Goal: Use online tool/utility: Utilize a website feature to perform a specific function

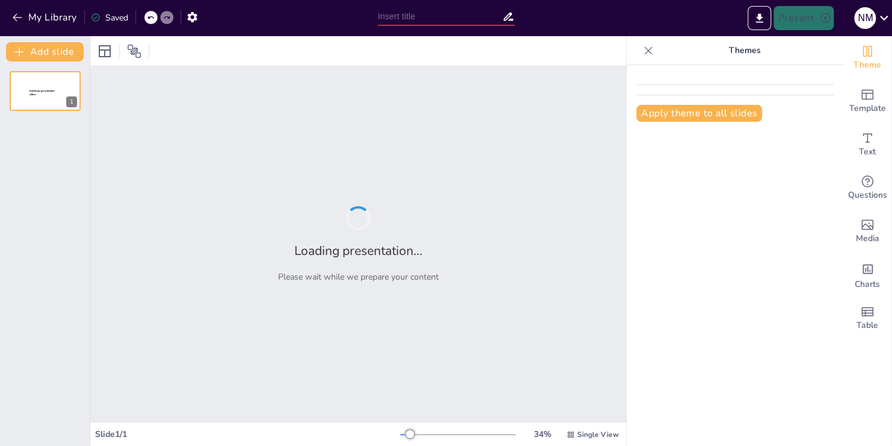
type input "Presentación del Proyecto: Expectativas y Objetivos Comunes"
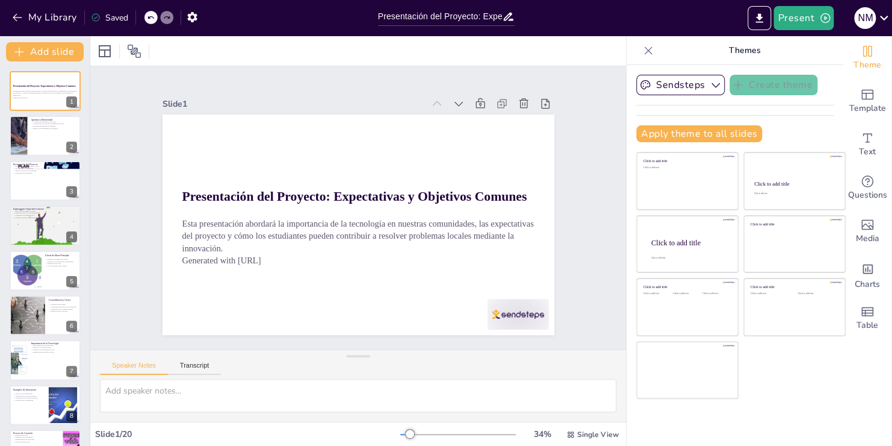
checkbox input "true"
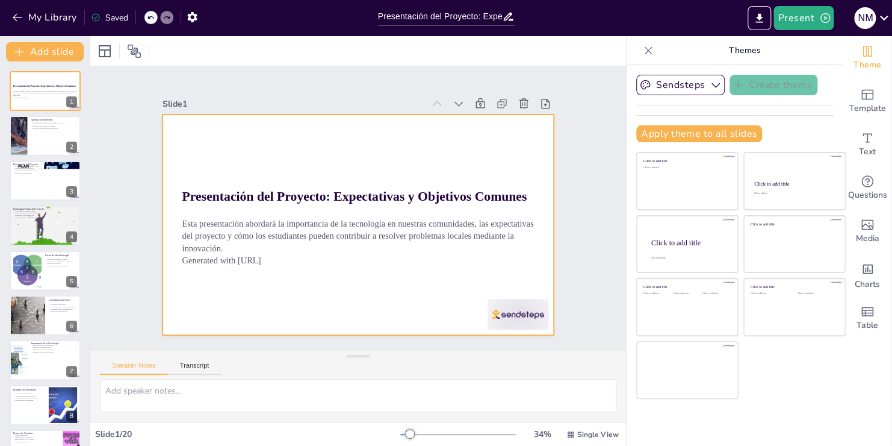
checkbox input "true"
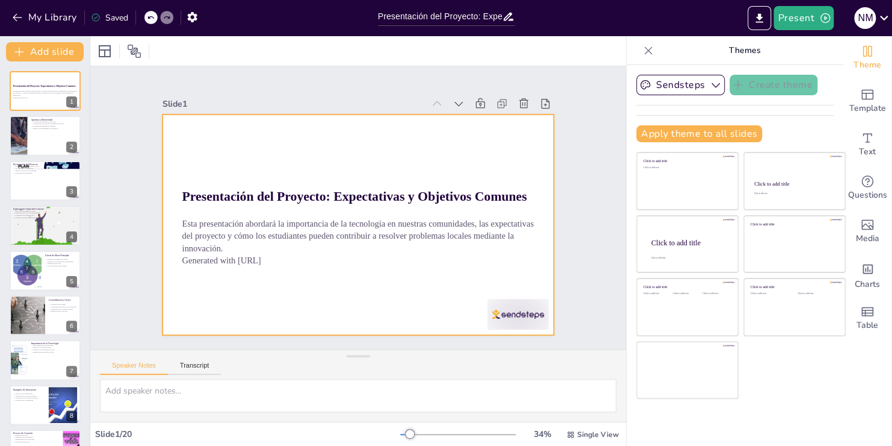
checkbox input "true"
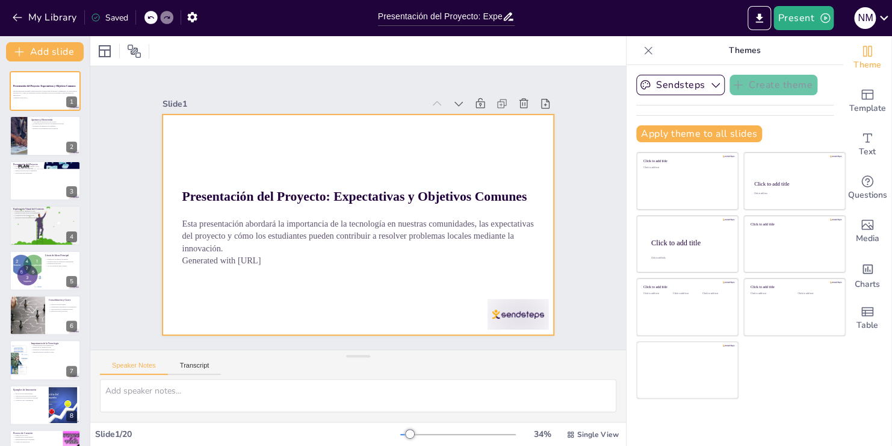
checkbox input "true"
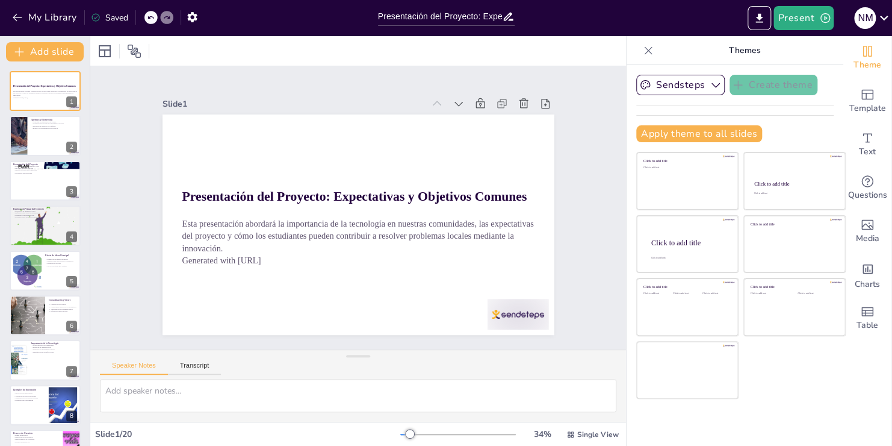
checkbox input "true"
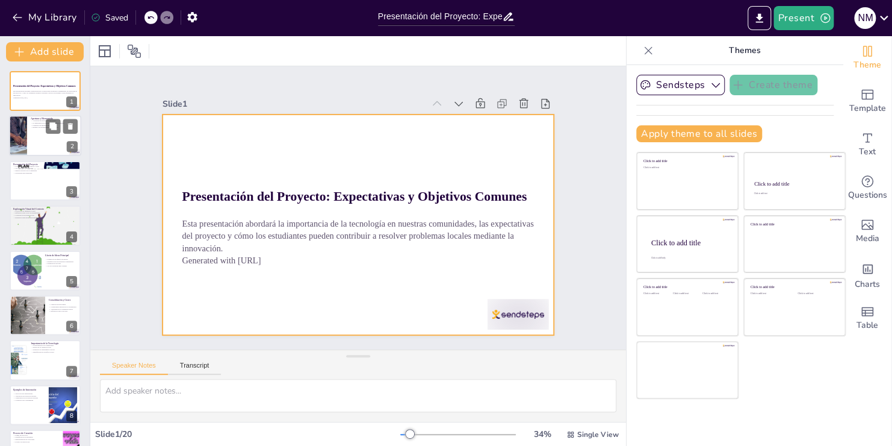
checkbox input "true"
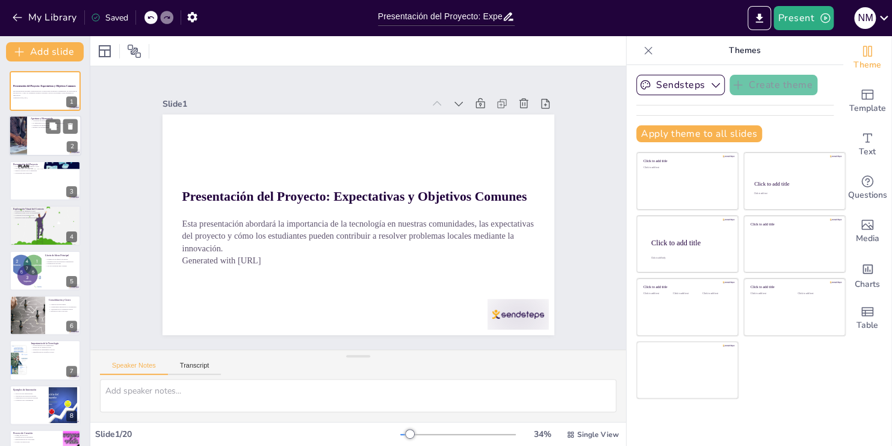
checkbox input "true"
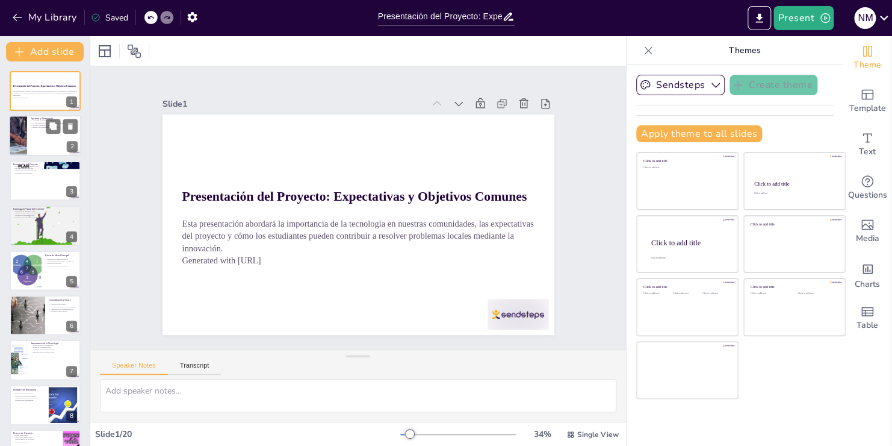
click at [30, 141] on div at bounding box center [45, 136] width 72 height 41
type textarea "Lore ipsumdolo si ametcons adip elitse do eiusm t incid ut laboreet dolore magn…"
checkbox input "true"
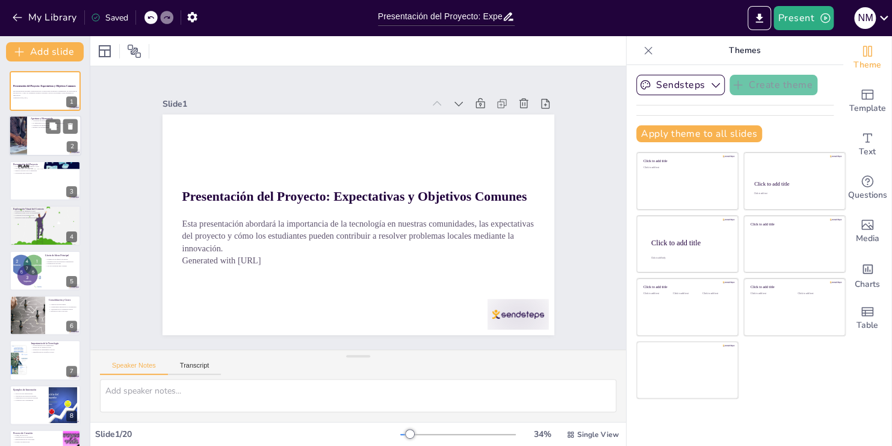
checkbox input "true"
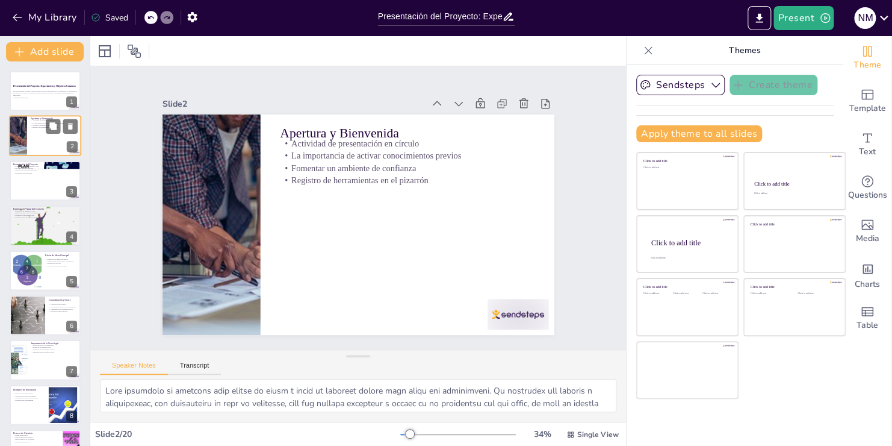
scroll to position [24, 0]
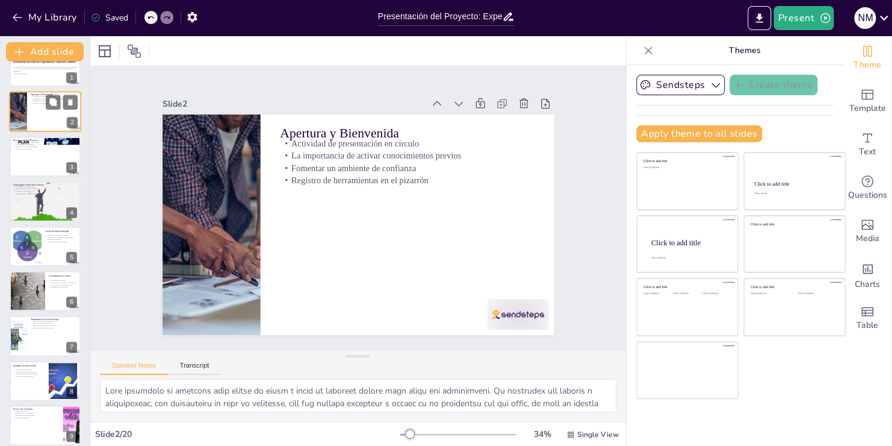
checkbox input "true"
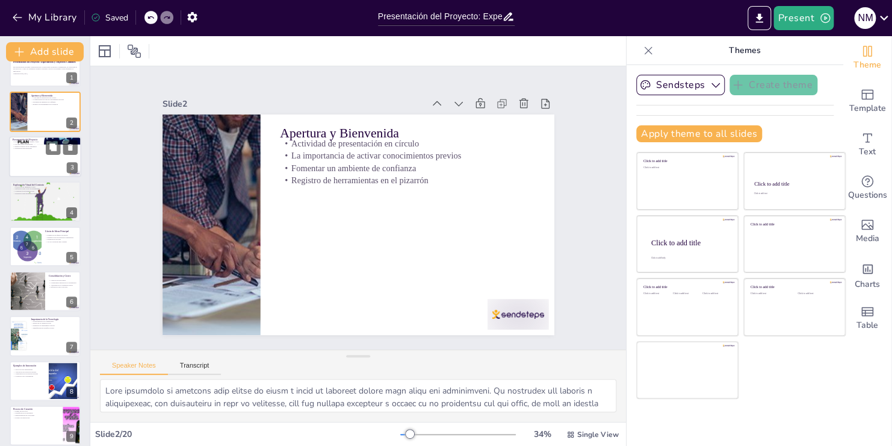
checkbox input "true"
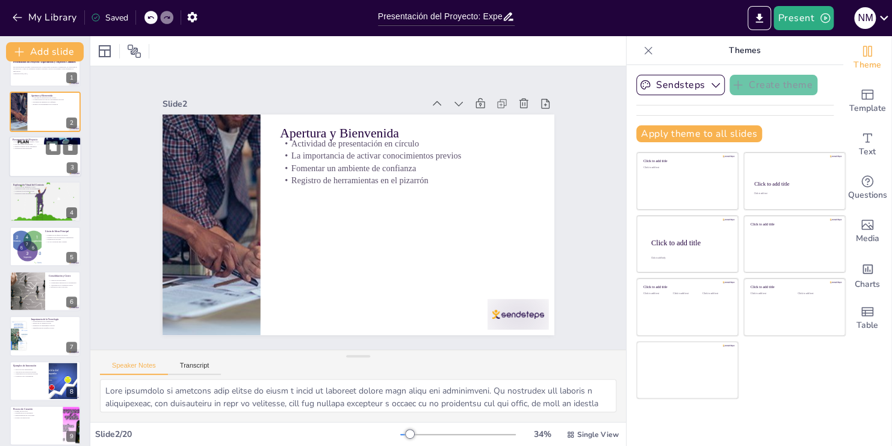
checkbox input "true"
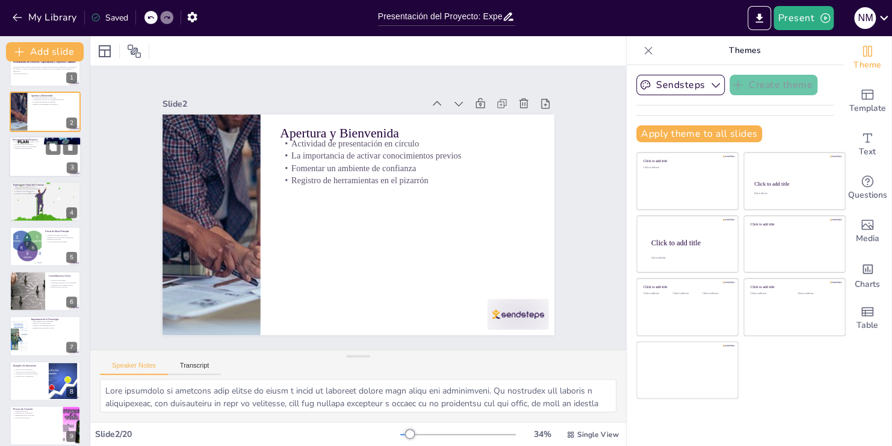
checkbox input "true"
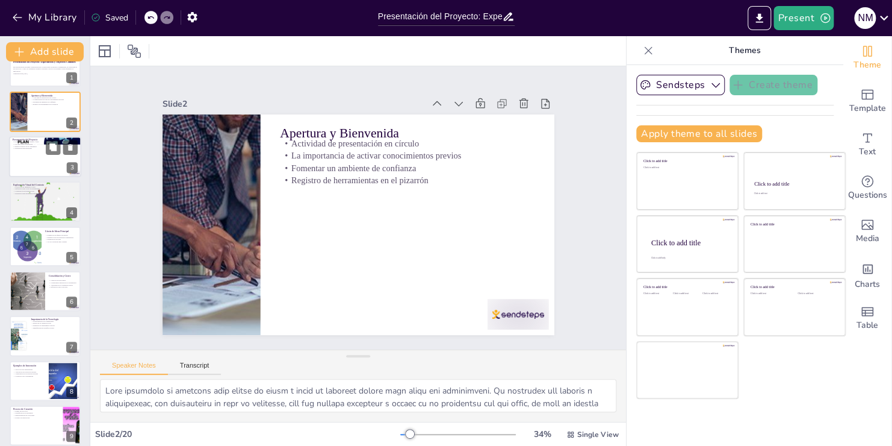
click at [36, 171] on div at bounding box center [45, 156] width 72 height 41
type textarea "La presentación del producto final es un momento clave para entusiasmar a los e…"
checkbox input "true"
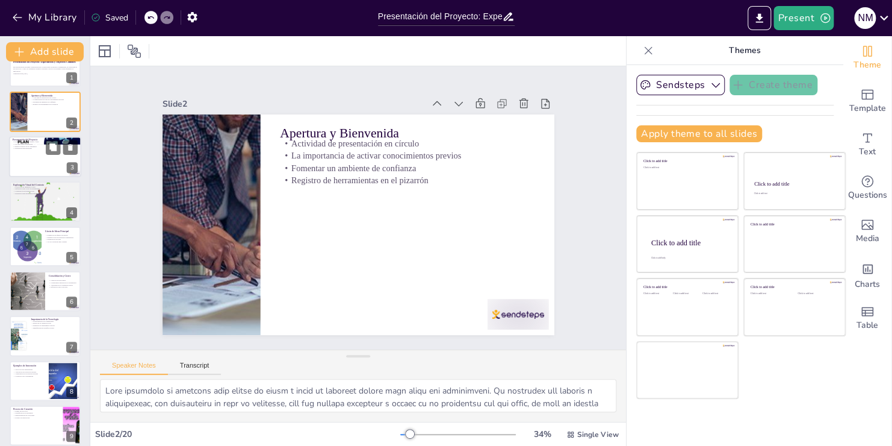
checkbox input "true"
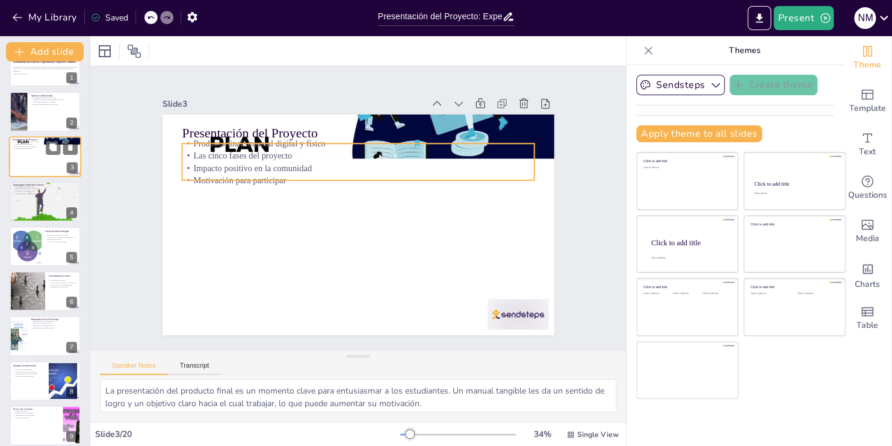
scroll to position [0, 0]
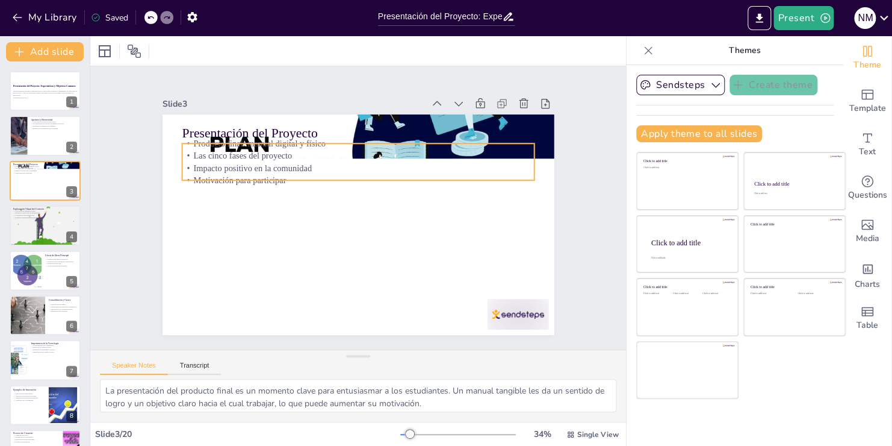
checkbox input "true"
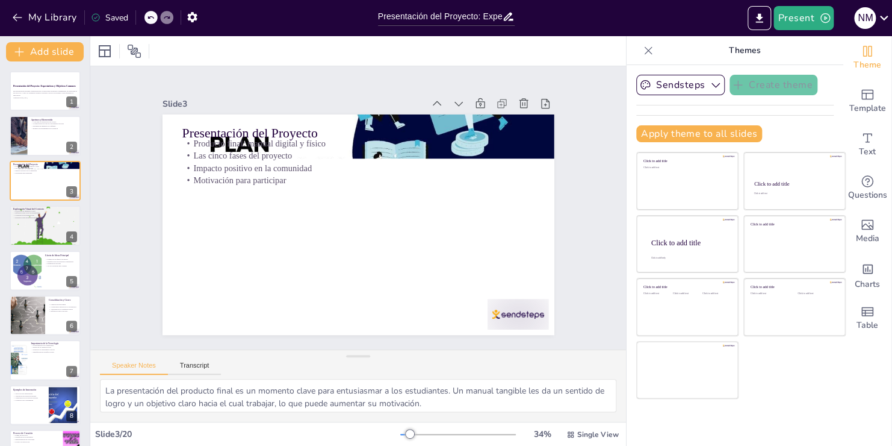
checkbox input "true"
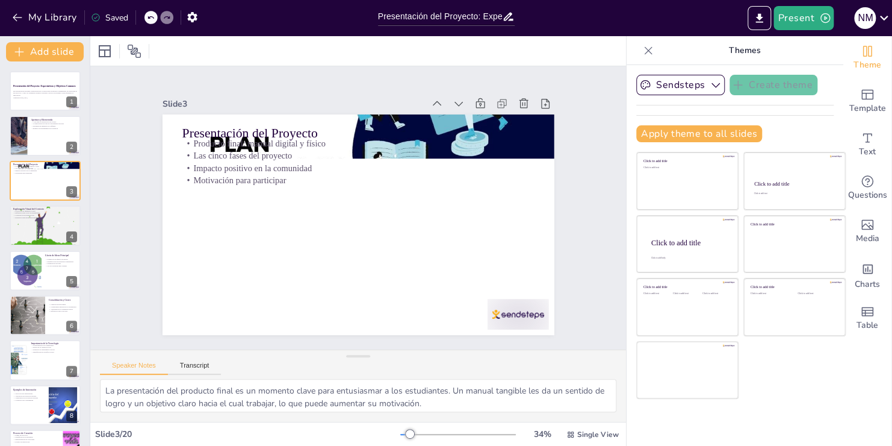
checkbox input "true"
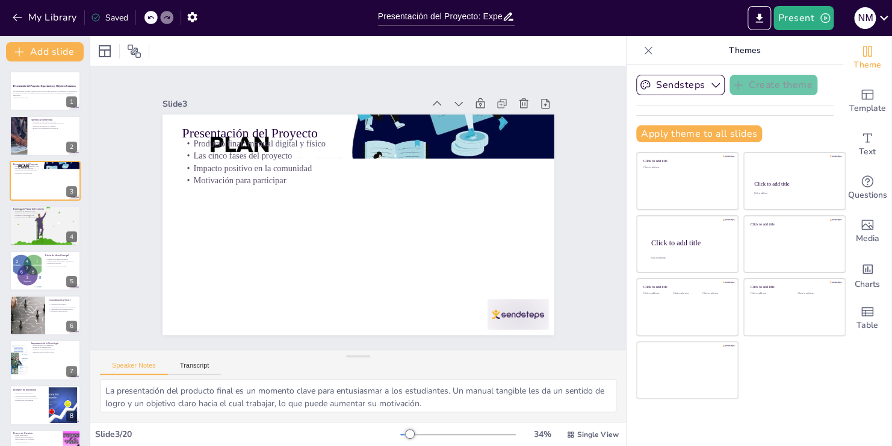
checkbox input "true"
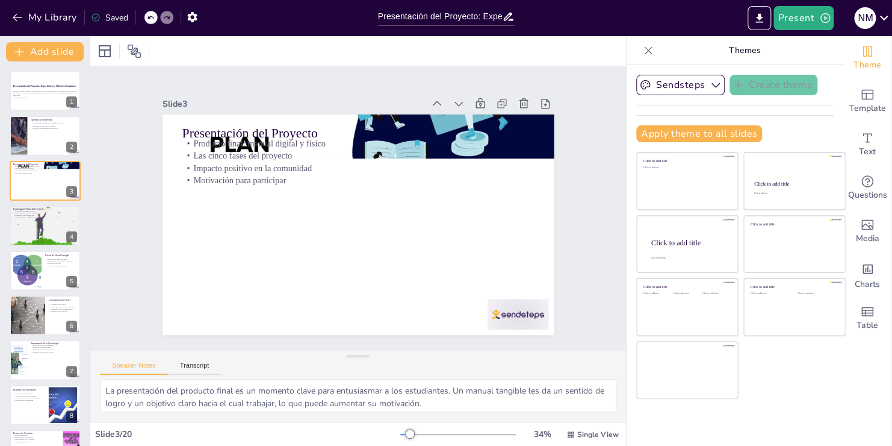
checkbox input "true"
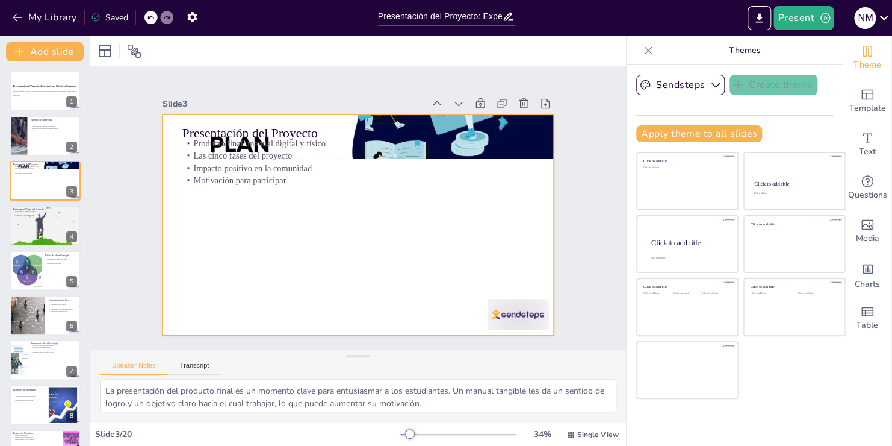
checkbox input "true"
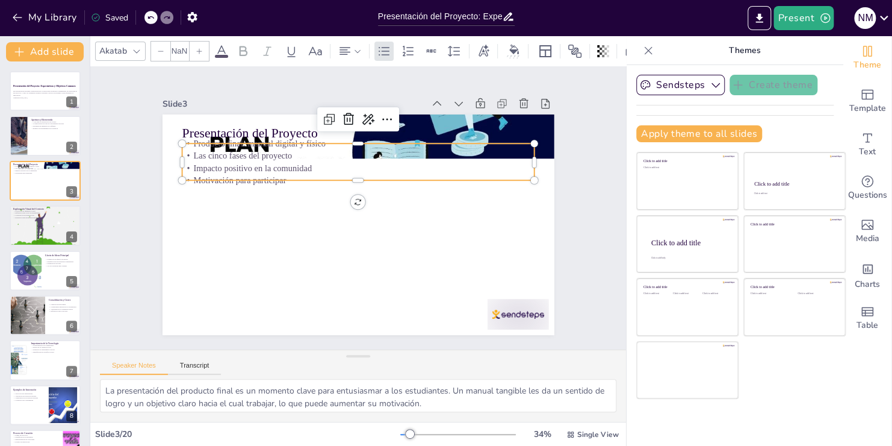
checkbox input "true"
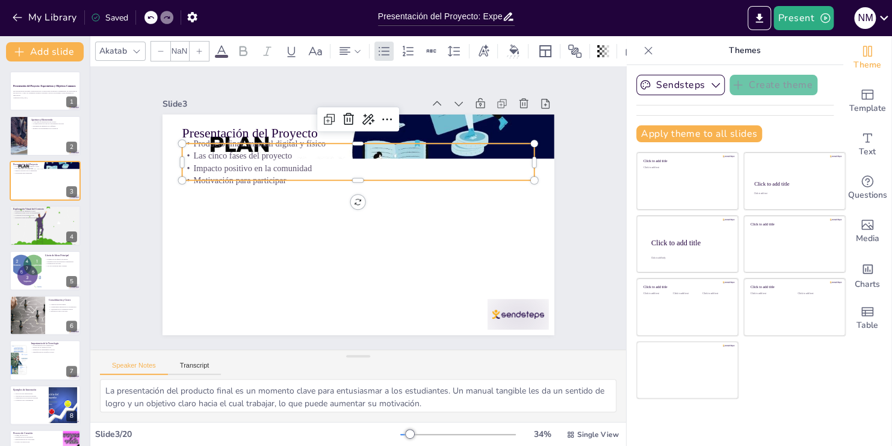
checkbox input "true"
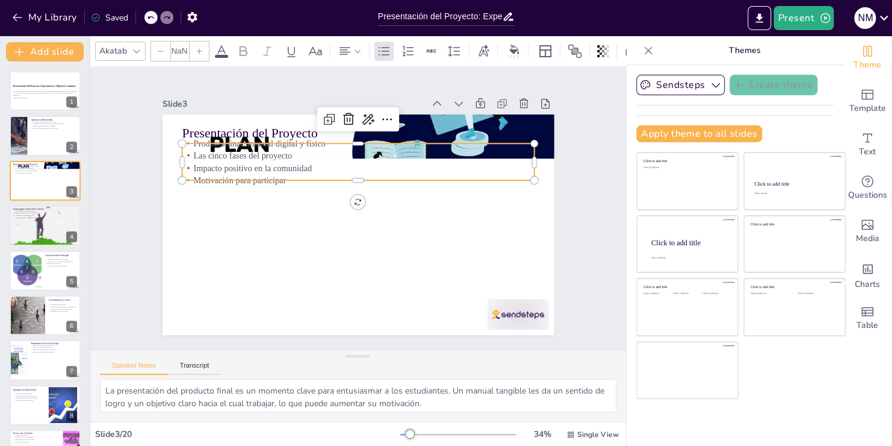
type input "32"
checkbox input "true"
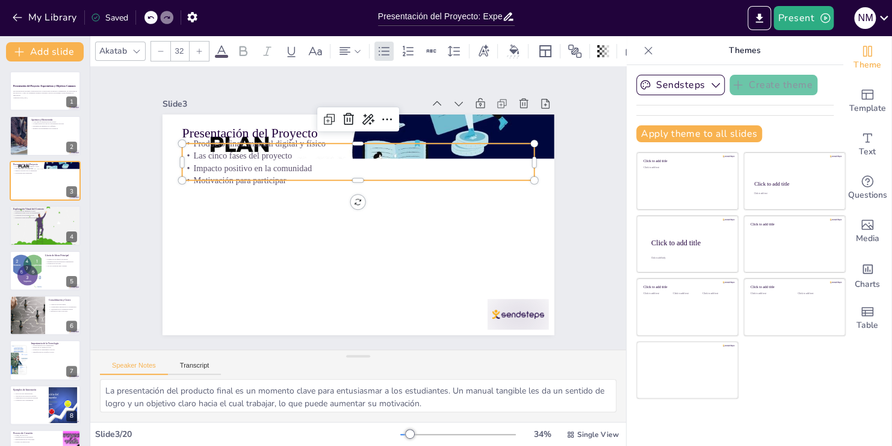
checkbox input "true"
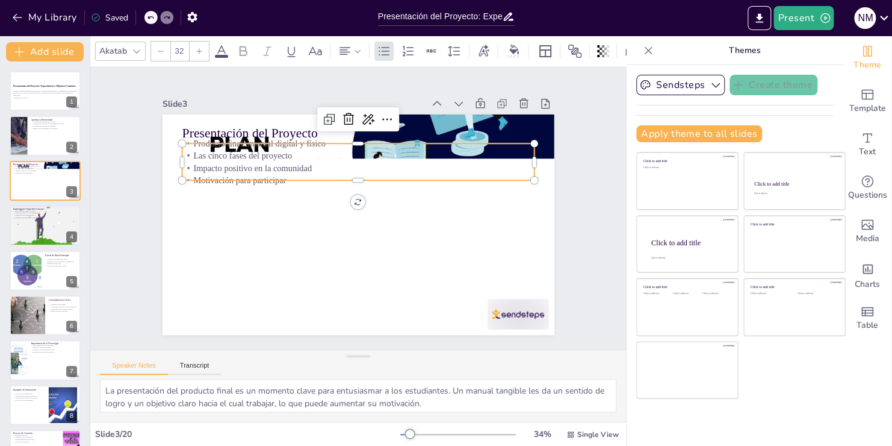
checkbox input "true"
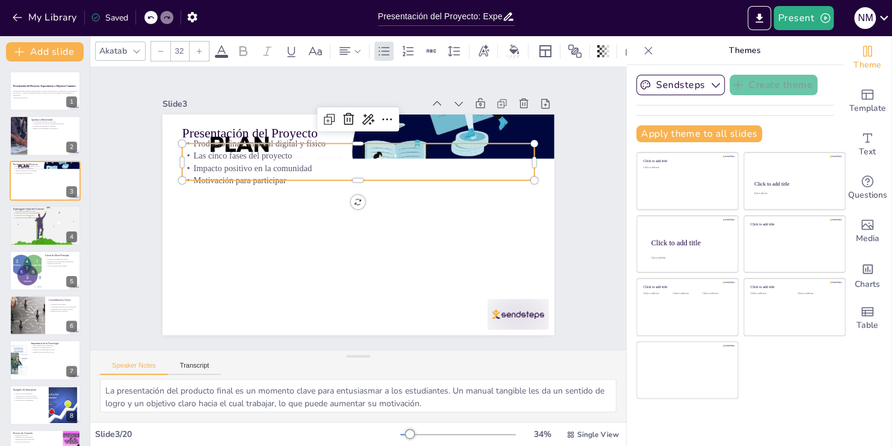
checkbox input "true"
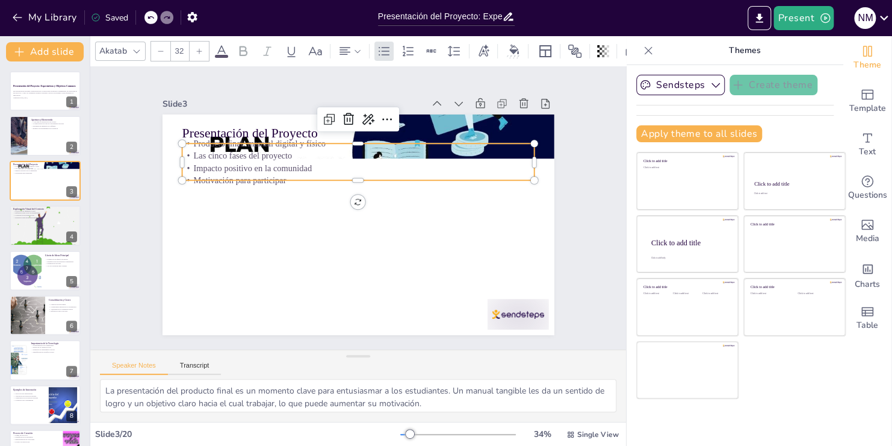
checkbox input "true"
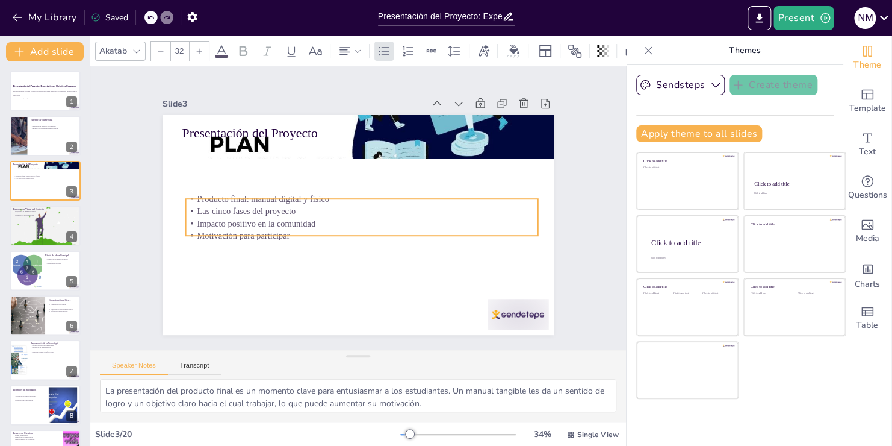
checkbox input "true"
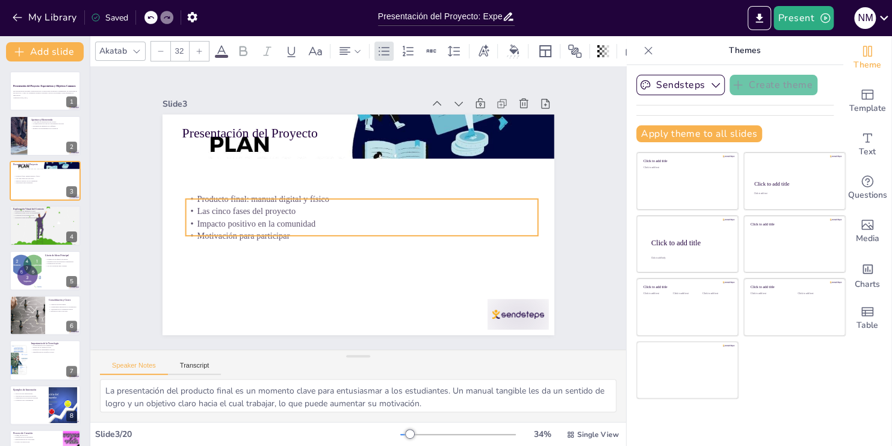
checkbox input "true"
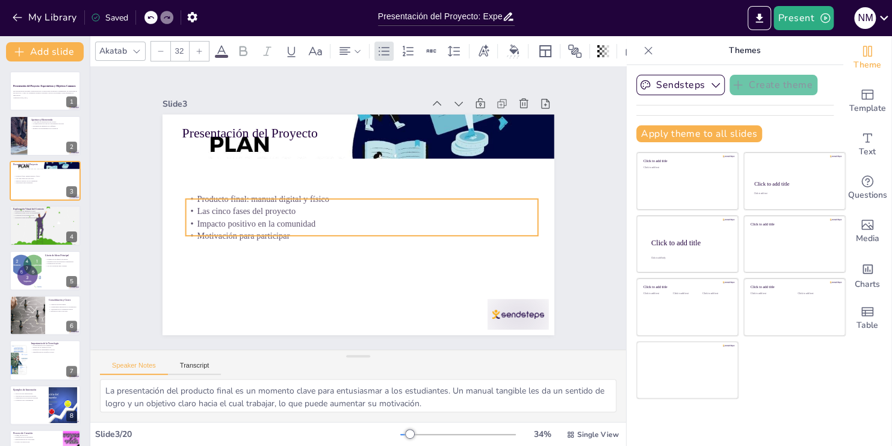
checkbox input "true"
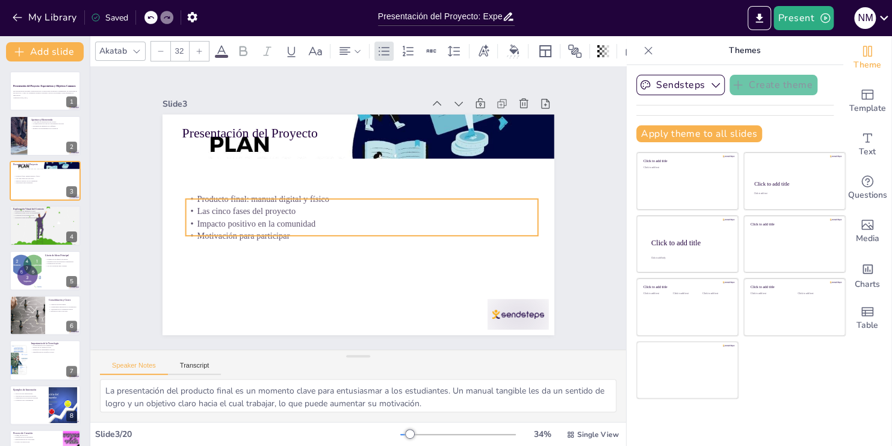
checkbox input "true"
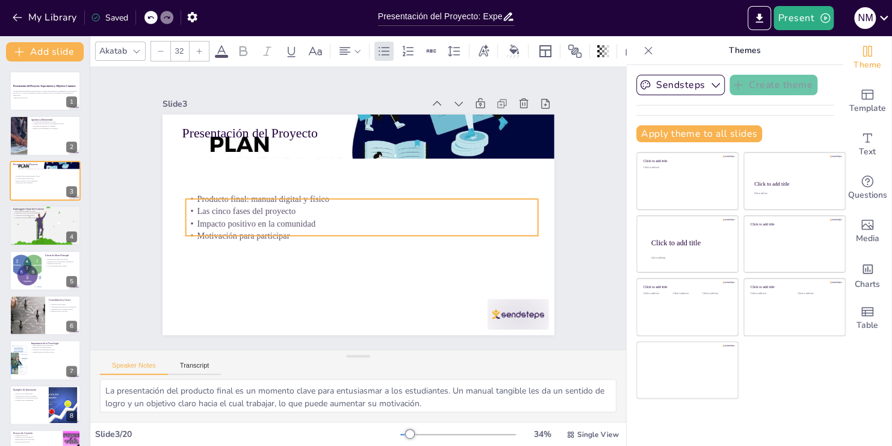
checkbox input "true"
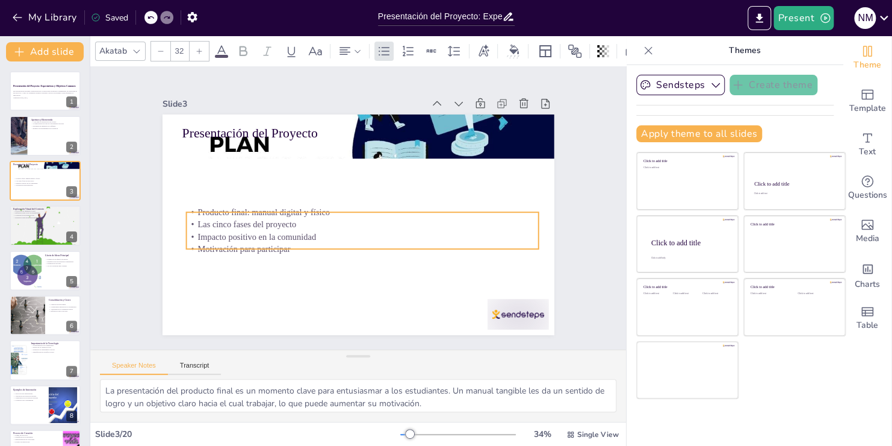
checkbox input "true"
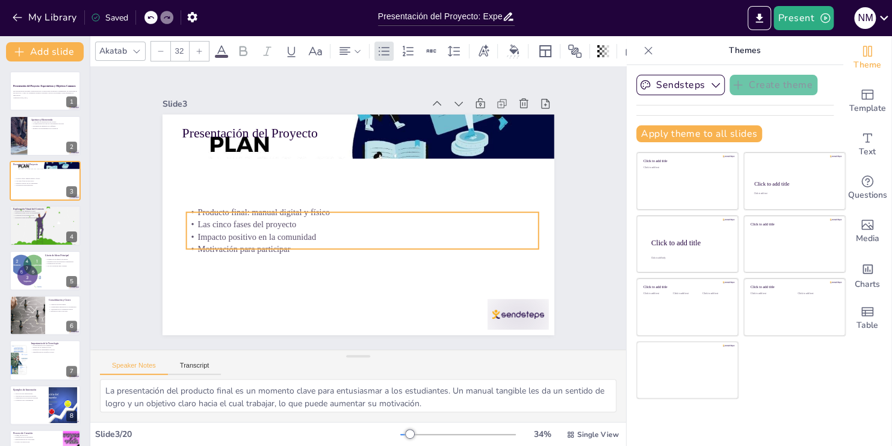
checkbox input "true"
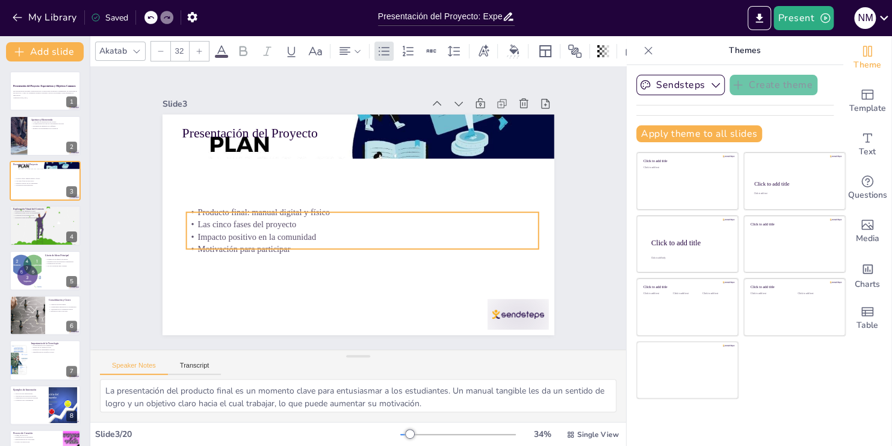
checkbox input "true"
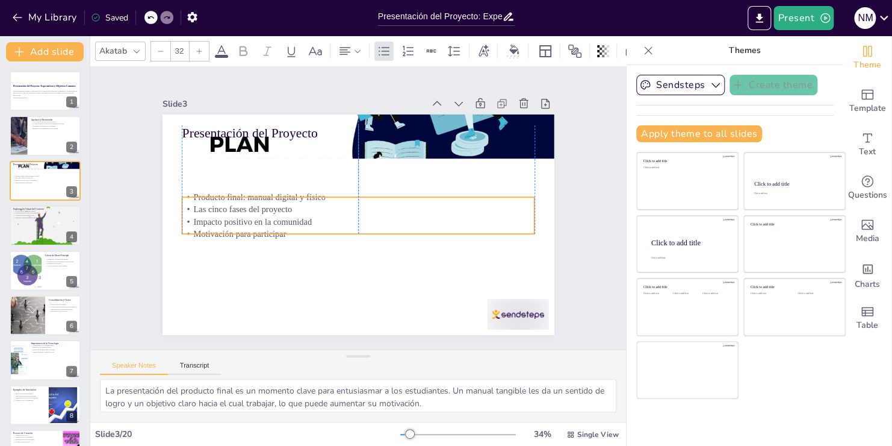
checkbox input "true"
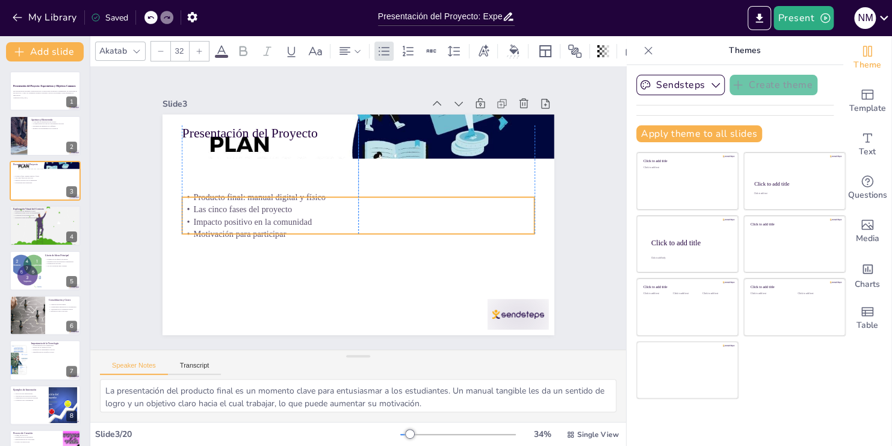
checkbox input "true"
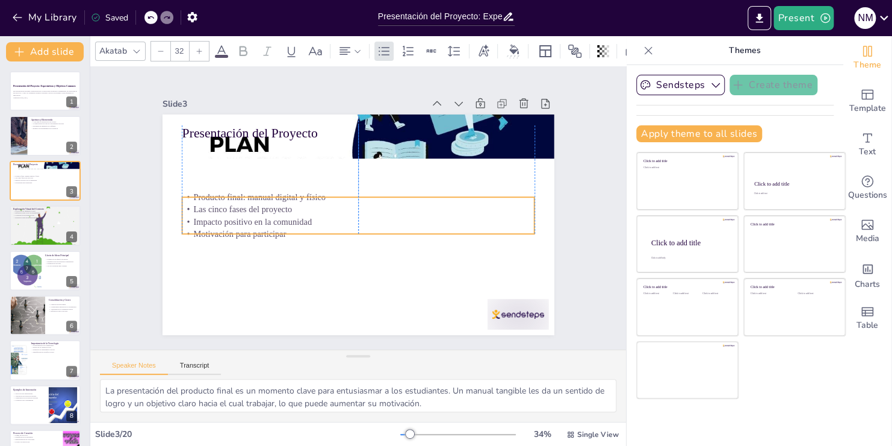
checkbox input "true"
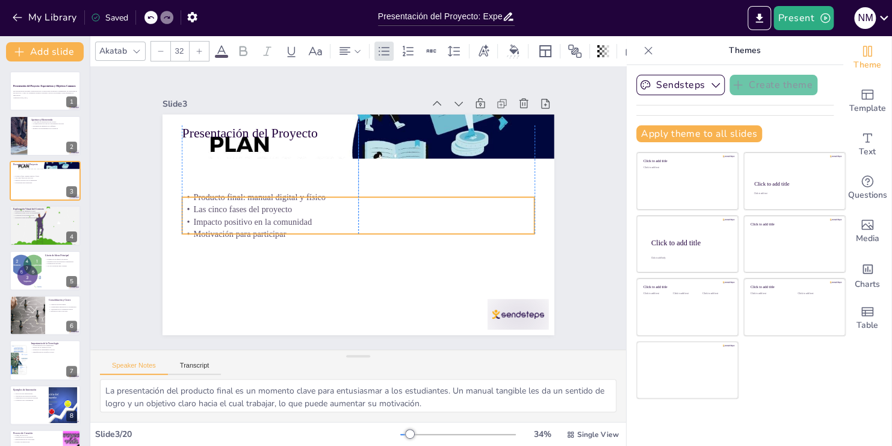
checkbox input "true"
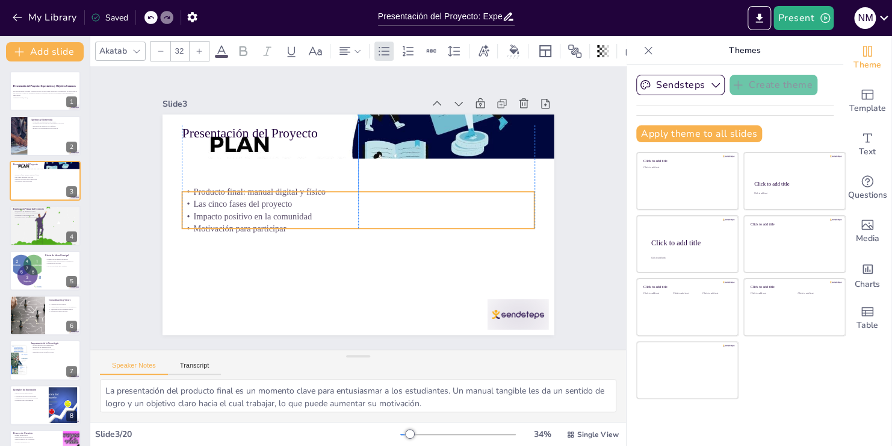
checkbox input "true"
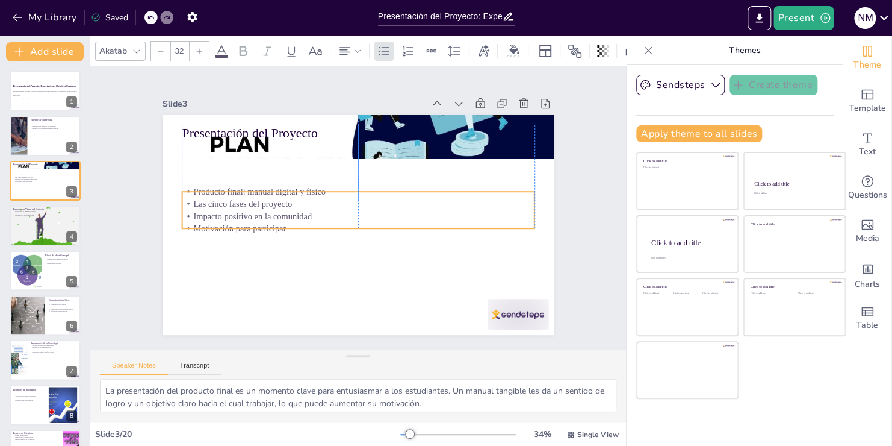
checkbox input "true"
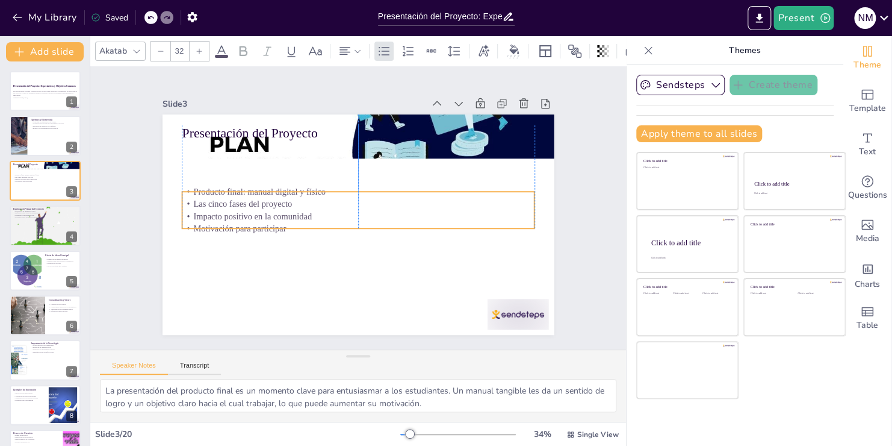
checkbox input "true"
drag, startPoint x: 262, startPoint y: 176, endPoint x: 265, endPoint y: 222, distance: 46.5
click at [265, 222] on p "Motivación para participar" at bounding box center [359, 226] width 352 height 49
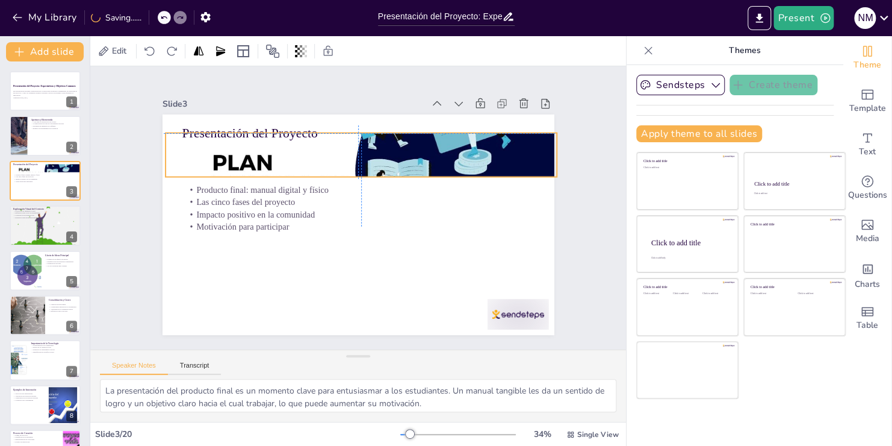
drag, startPoint x: 248, startPoint y: 143, endPoint x: 249, endPoint y: 163, distance: 20.5
click at [249, 163] on div at bounding box center [367, 154] width 414 height 269
click at [54, 223] on div at bounding box center [45, 225] width 72 height 50
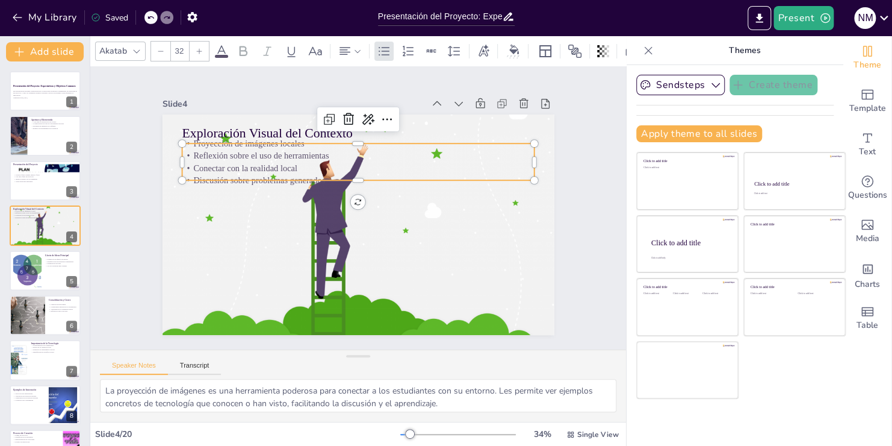
click at [243, 172] on p "Discusión sobre problemas generados" at bounding box center [361, 180] width 352 height 49
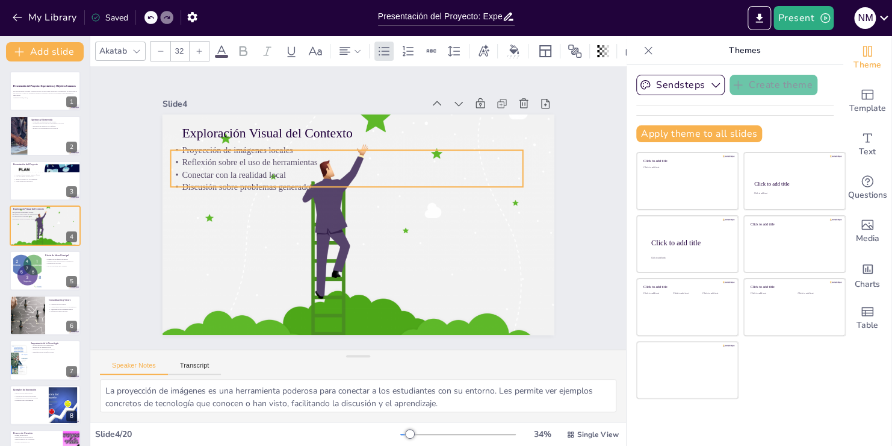
drag, startPoint x: 243, startPoint y: 172, endPoint x: 232, endPoint y: 179, distance: 13.2
click at [232, 179] on p "Discusión sobre problemas generados" at bounding box center [349, 185] width 352 height 49
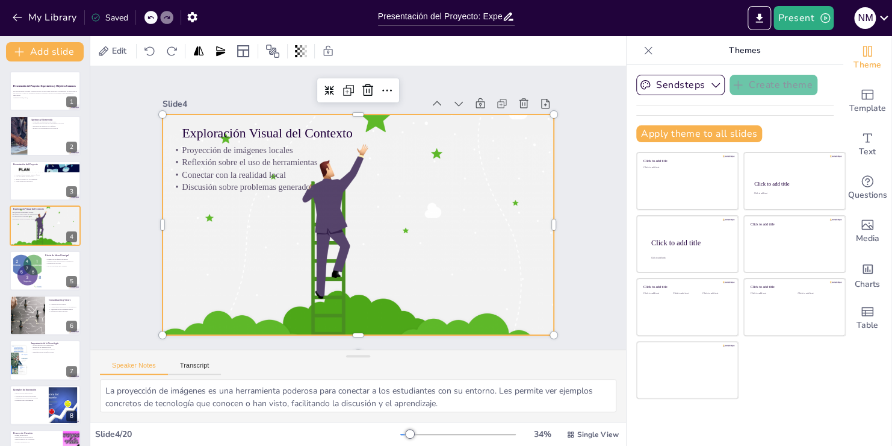
click at [427, 228] on div at bounding box center [355, 224] width 440 height 346
click at [28, 272] on div at bounding box center [26, 270] width 37 height 37
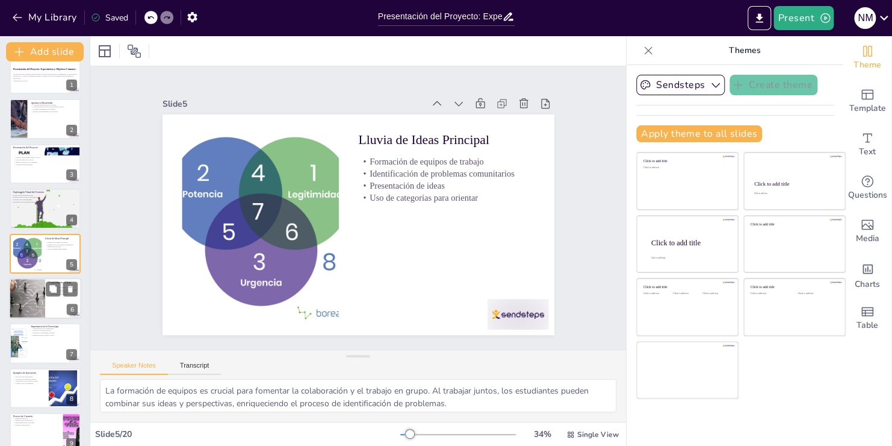
click at [55, 300] on div at bounding box center [45, 298] width 72 height 41
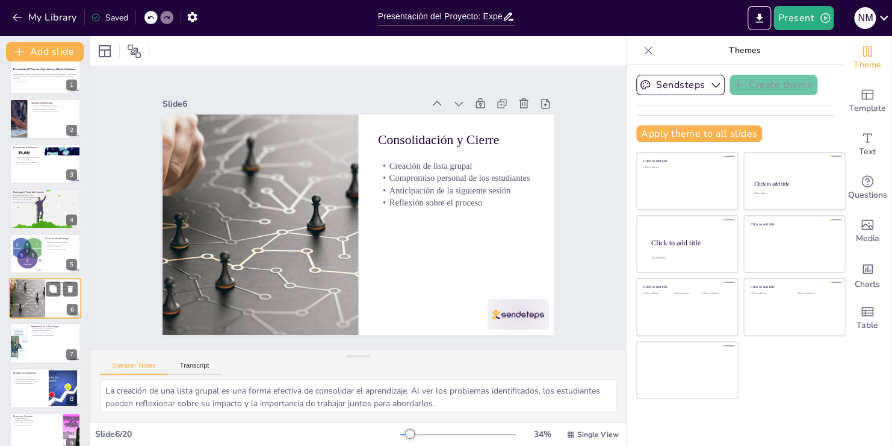
scroll to position [61, 0]
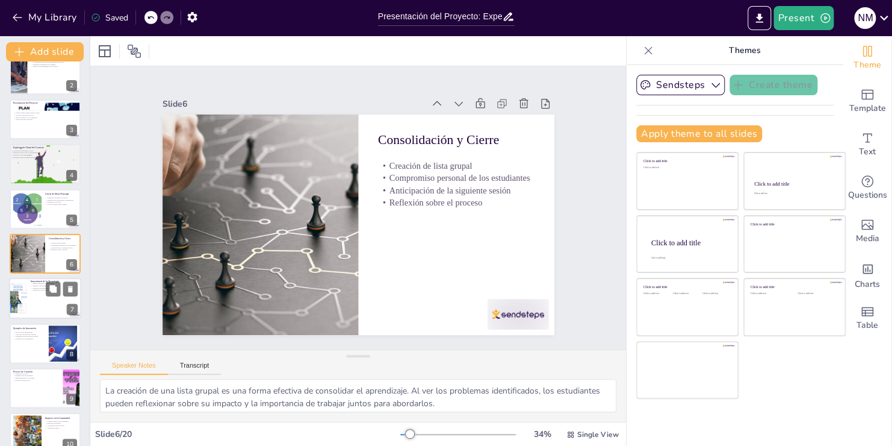
click at [55, 299] on div at bounding box center [45, 298] width 72 height 41
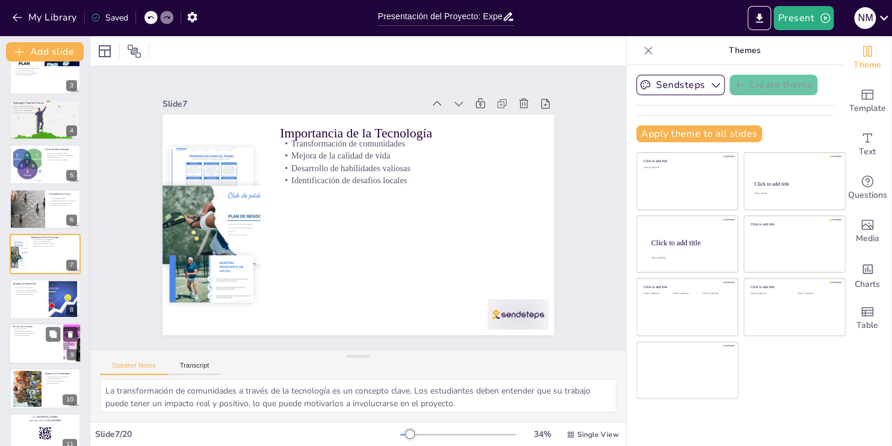
click at [48, 353] on div at bounding box center [45, 343] width 72 height 41
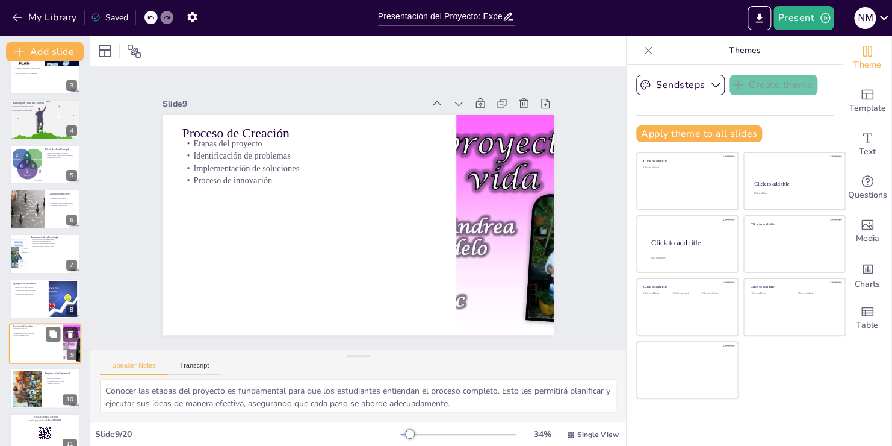
scroll to position [195, 0]
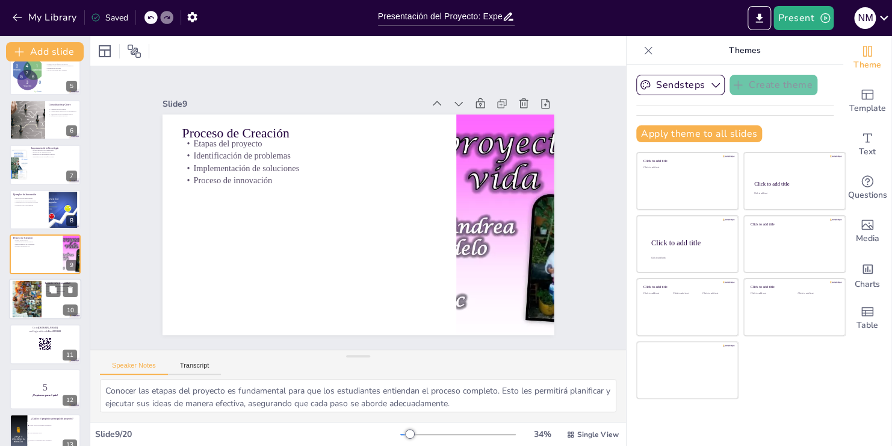
click at [42, 307] on div at bounding box center [28, 299] width 66 height 37
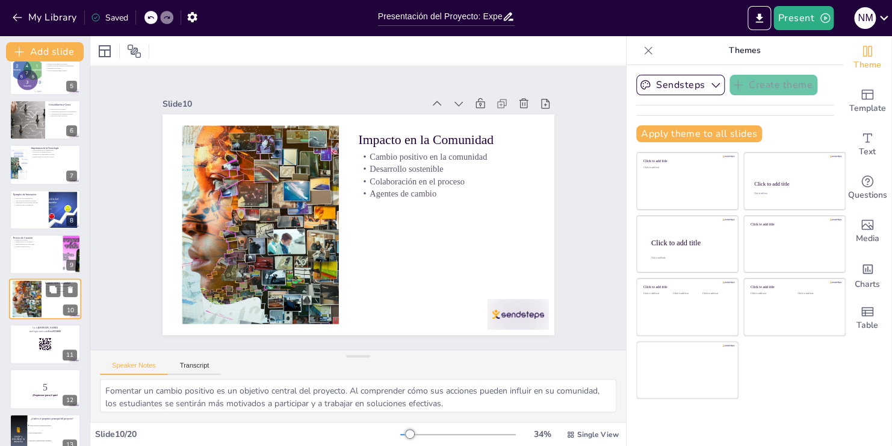
scroll to position [240, 0]
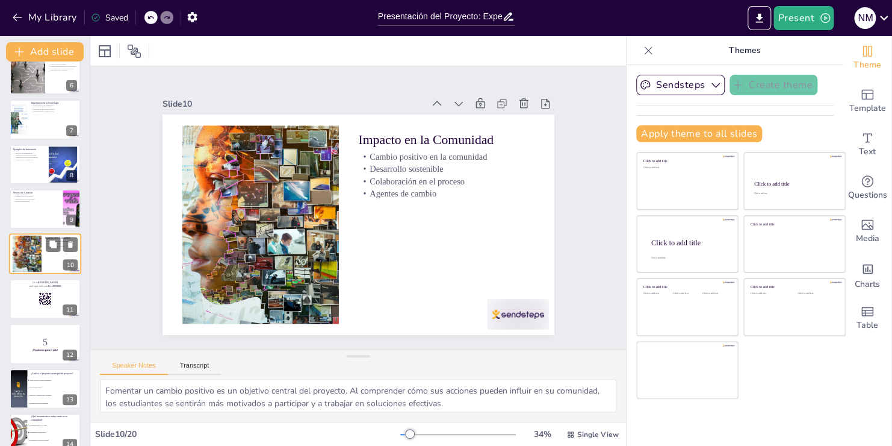
click at [42, 307] on div at bounding box center [45, 299] width 71 height 40
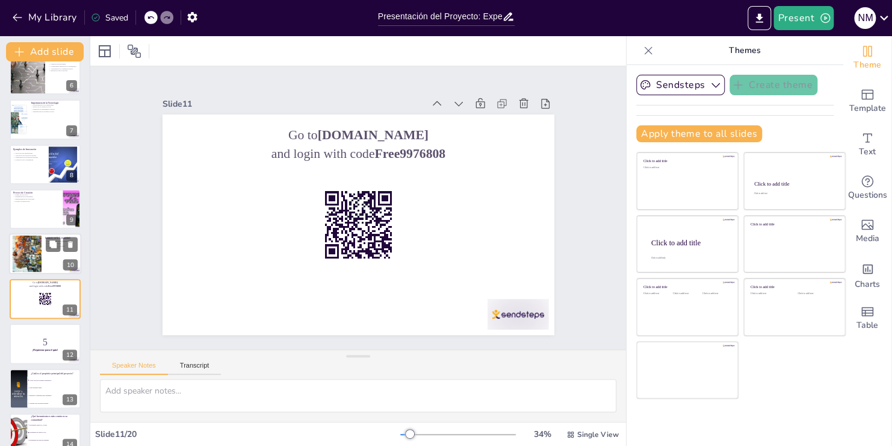
scroll to position [285, 0]
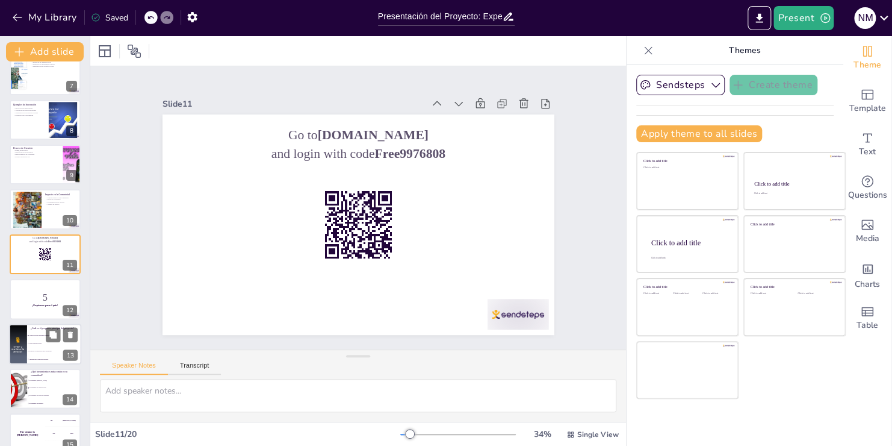
click at [40, 350] on span "Fomentar la competencia entre estudiantes" at bounding box center [55, 351] width 52 height 2
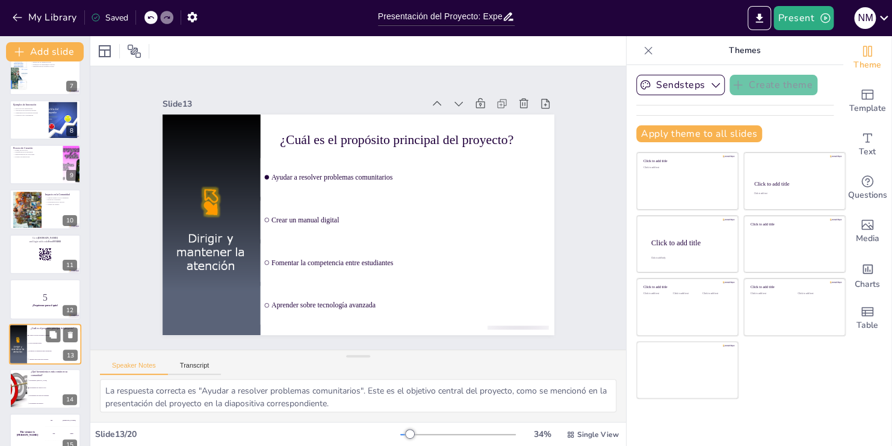
scroll to position [374, 0]
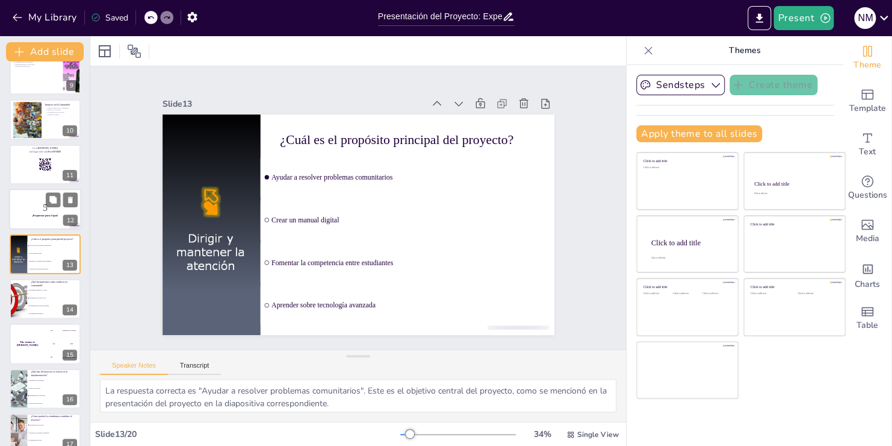
click at [38, 206] on p "5" at bounding box center [45, 207] width 65 height 13
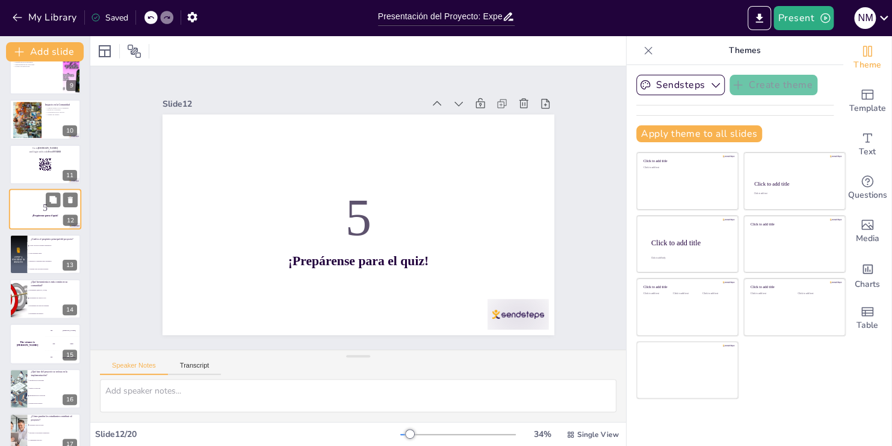
scroll to position [330, 0]
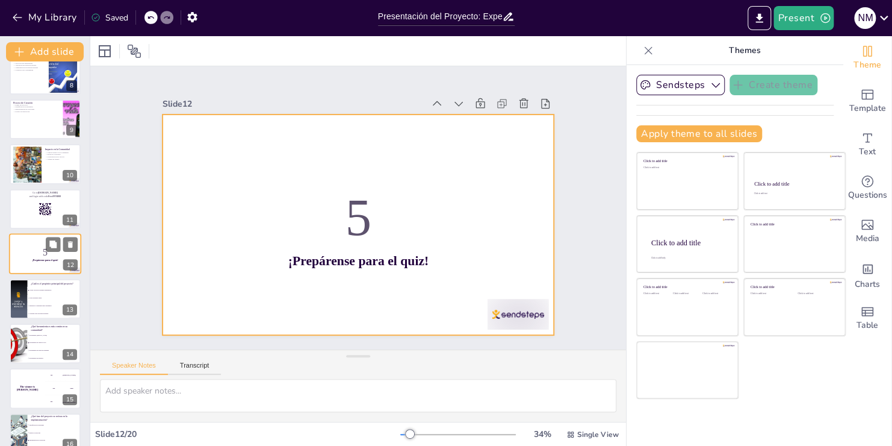
click at [37, 263] on div at bounding box center [45, 253] width 72 height 41
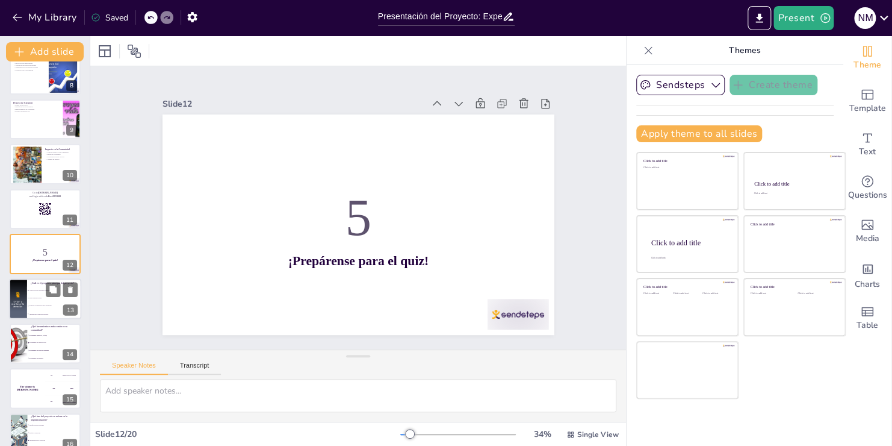
click at [42, 294] on li "Crear un manual digital" at bounding box center [54, 298] width 54 height 8
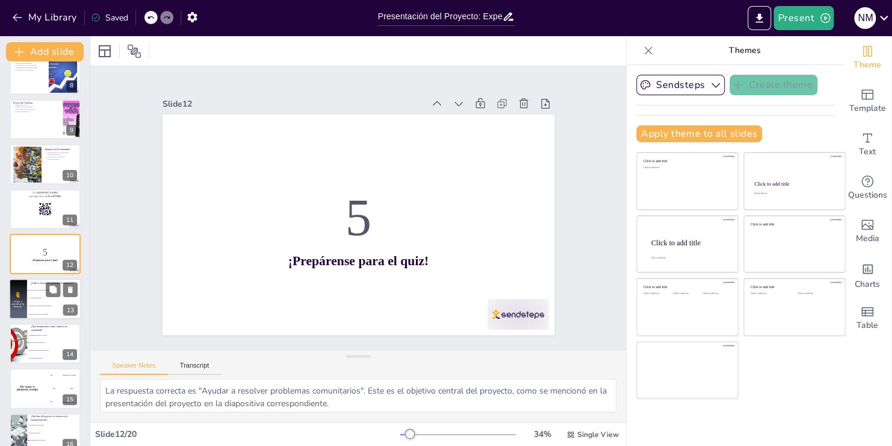
scroll to position [374, 0]
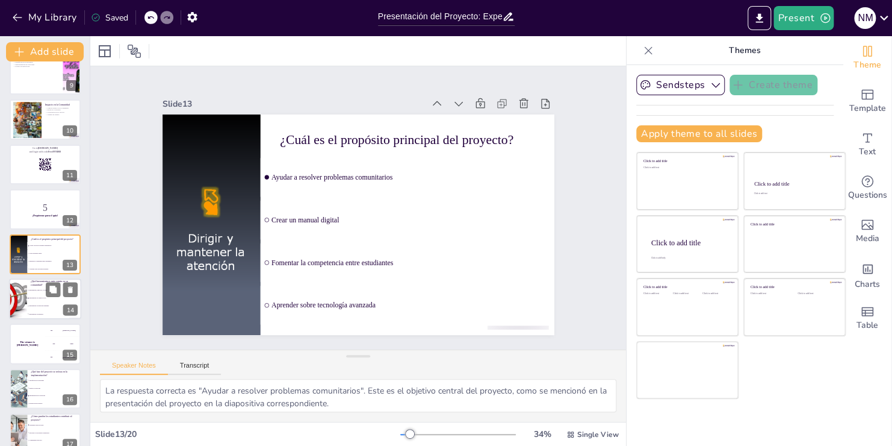
click at [36, 303] on li "Herramientas de tecnología avanzada" at bounding box center [54, 306] width 54 height 8
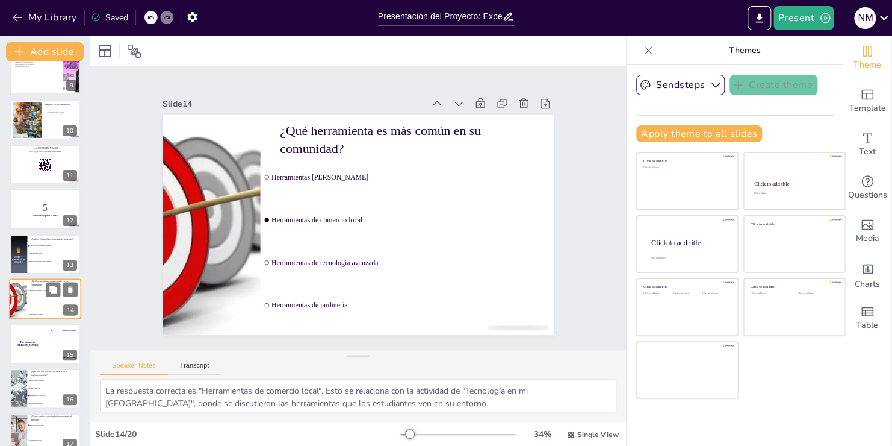
scroll to position [419, 0]
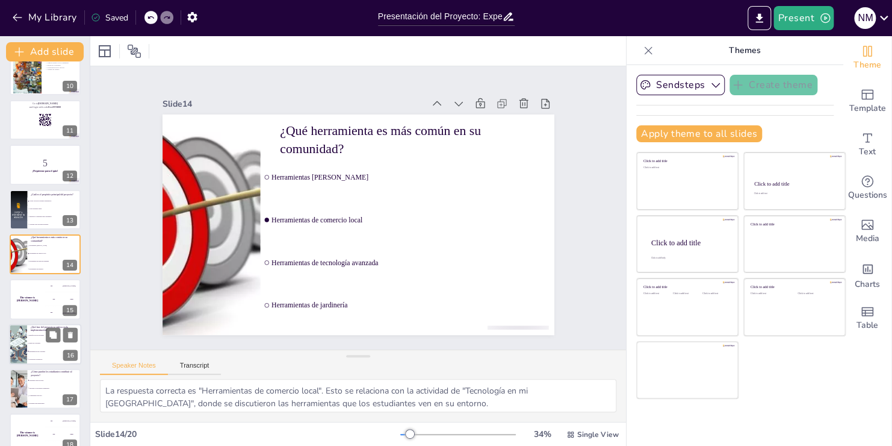
click at [37, 350] on span "Implementación de soluciones" at bounding box center [55, 351] width 52 height 2
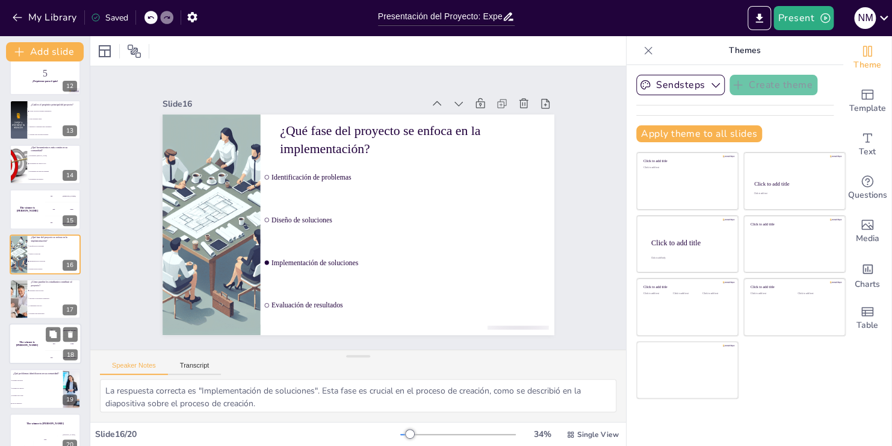
click at [30, 348] on div "The winner is [PERSON_NAME]" at bounding box center [27, 343] width 36 height 41
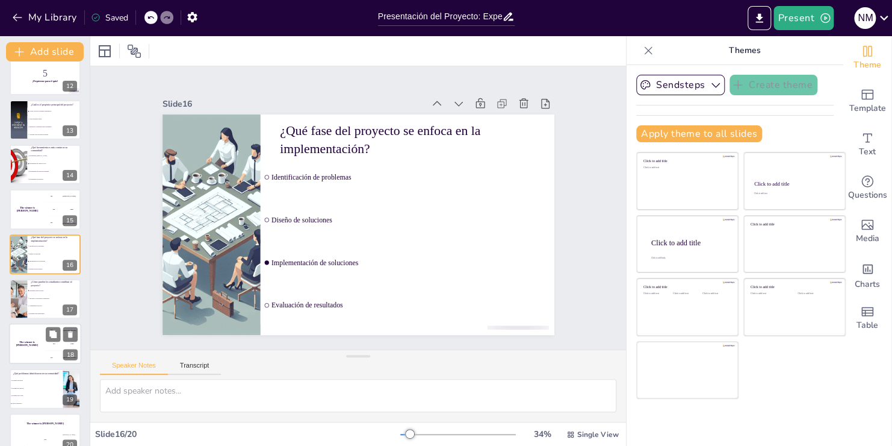
scroll to position [525, 0]
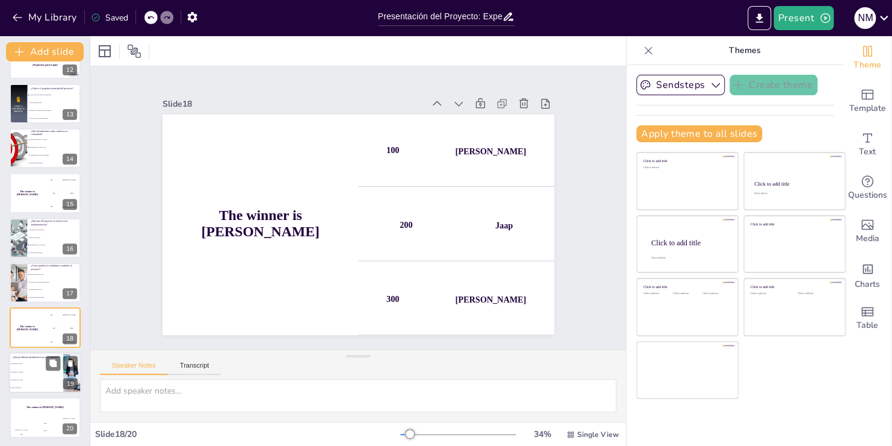
click at [35, 376] on li "Problemas en el hogar" at bounding box center [36, 379] width 54 height 8
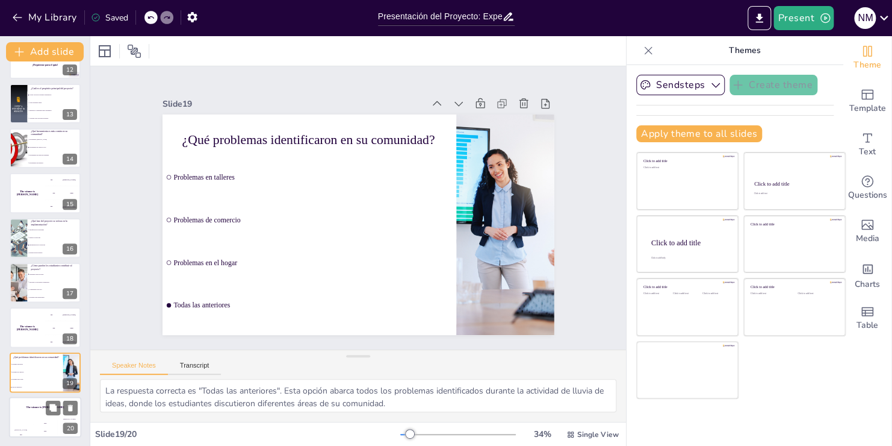
click at [42, 413] on div "The winner is [PERSON_NAME]" at bounding box center [45, 406] width 72 height 20
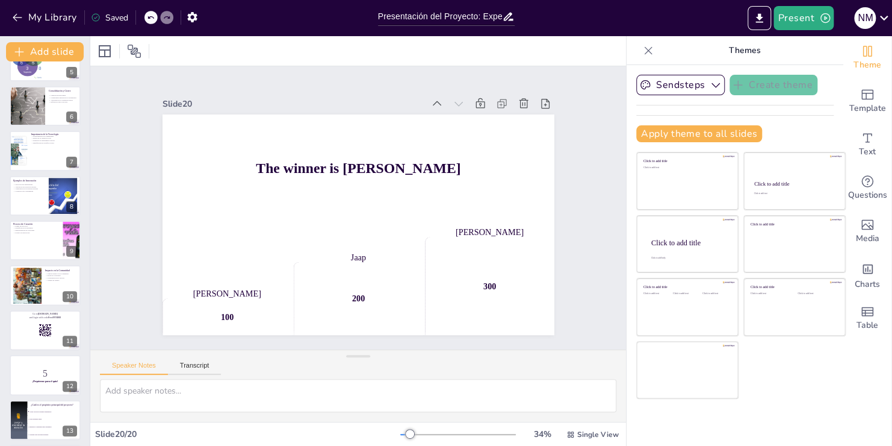
scroll to position [0, 0]
